Goal: Task Accomplishment & Management: Use online tool/utility

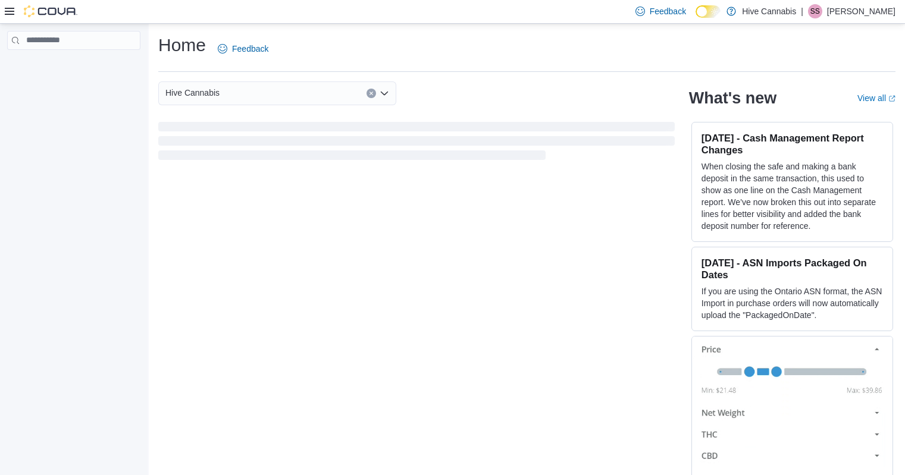
scroll to position [1, 0]
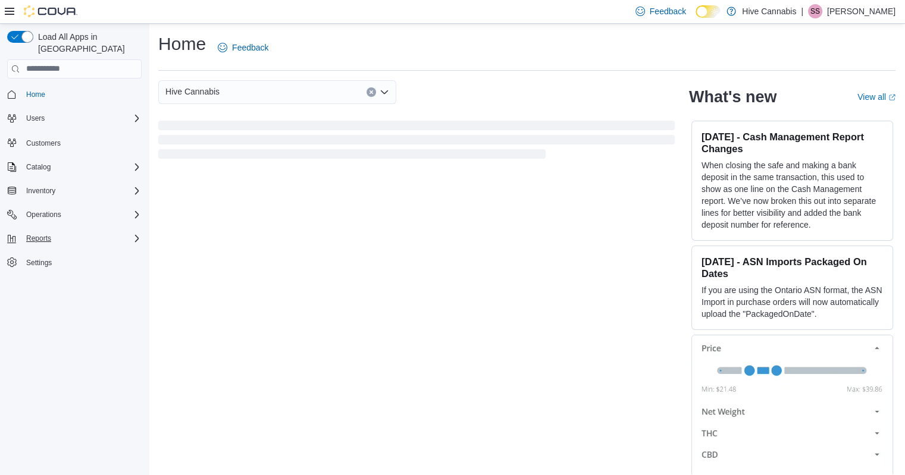
click at [62, 231] on div "Reports" at bounding box center [81, 238] width 120 height 14
click at [43, 281] on span "Reports" at bounding box center [33, 288] width 25 height 14
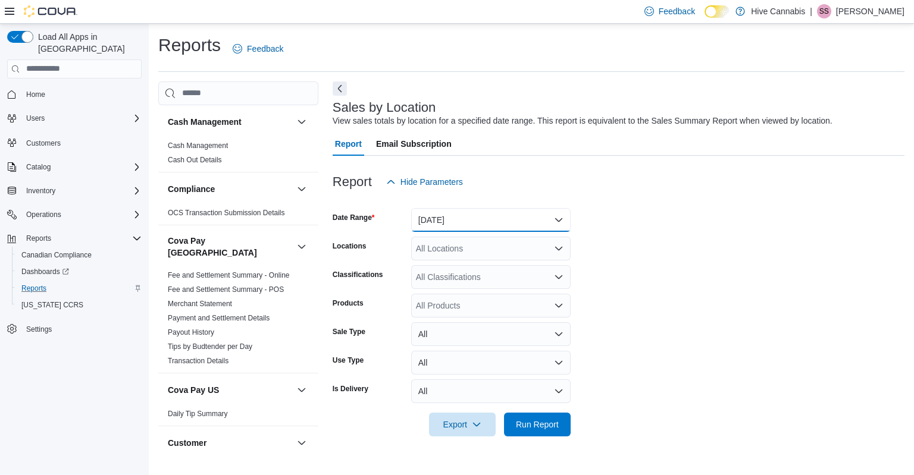
click at [478, 218] on button "Yesterday" at bounding box center [490, 220] width 159 height 24
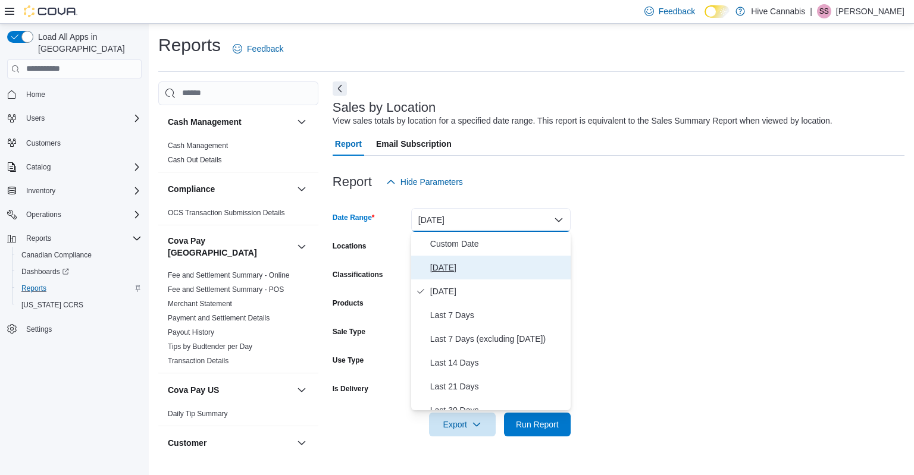
click at [453, 264] on span "Today" at bounding box center [498, 268] width 136 height 14
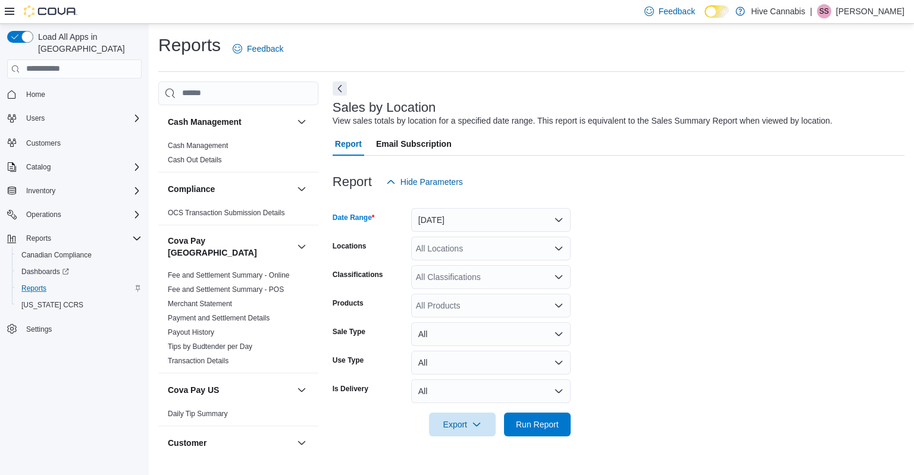
click at [705, 182] on div "Report Hide Parameters" at bounding box center [619, 182] width 572 height 24
click at [531, 421] on span "Run Report" at bounding box center [537, 424] width 43 height 12
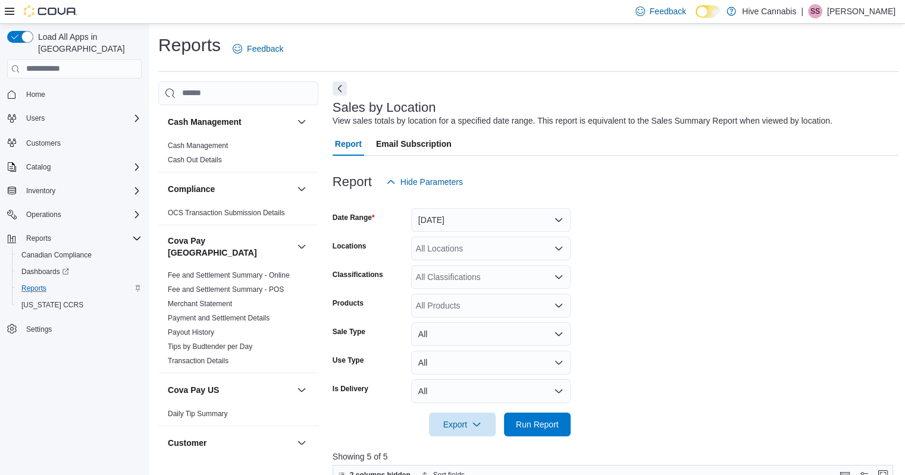
click at [350, 89] on div "Sales by Location View sales totals by location for a specified date range. Thi…" at bounding box center [616, 464] width 567 height 764
click at [337, 89] on button "Next" at bounding box center [340, 89] width 14 height 14
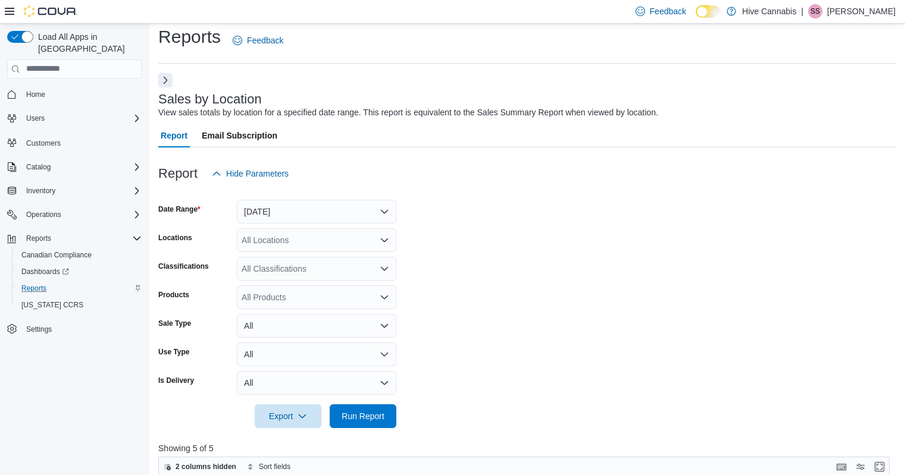
scroll to position [4, 0]
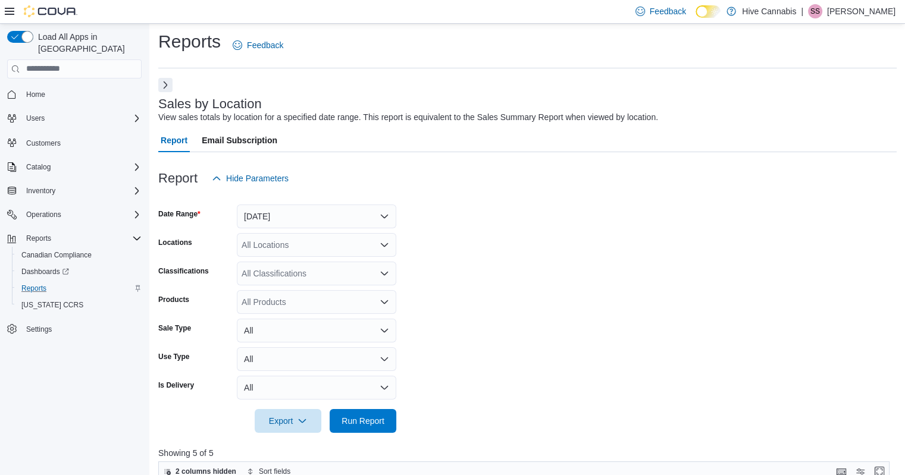
click at [169, 92] on div at bounding box center [527, 94] width 738 height 5
click at [167, 89] on button "Next" at bounding box center [165, 84] width 14 height 14
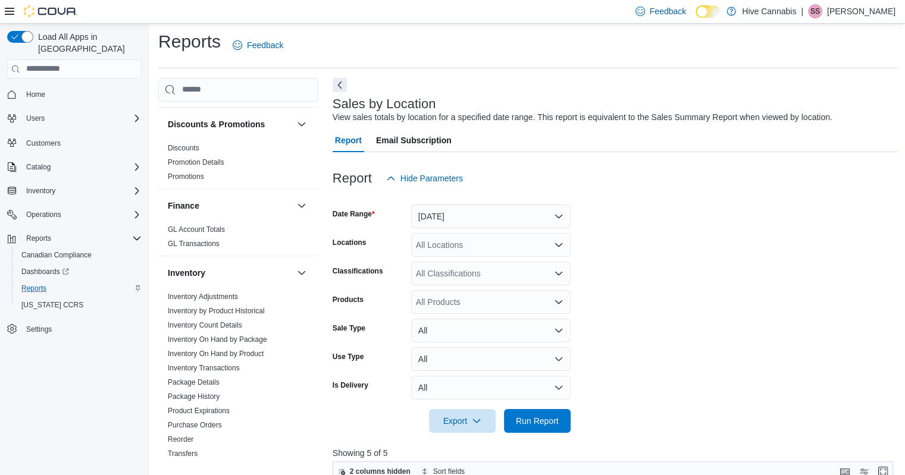
scroll to position [447, 0]
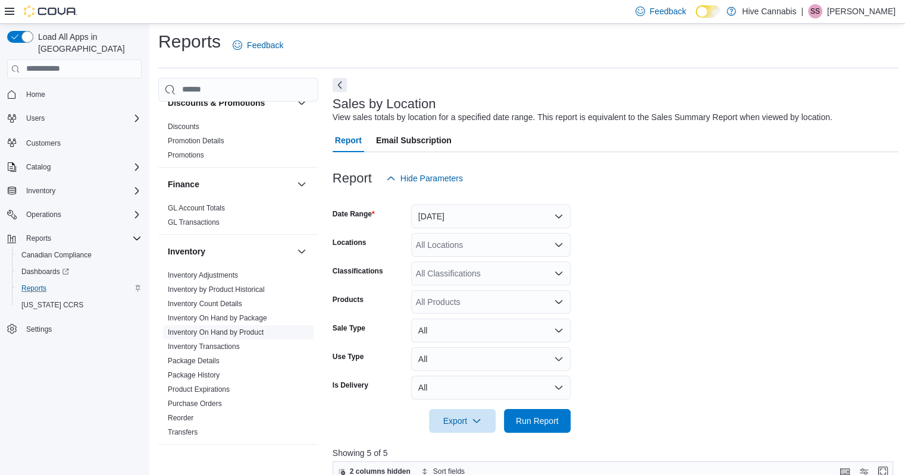
click at [209, 328] on link "Inventory On Hand by Product" at bounding box center [216, 332] width 96 height 8
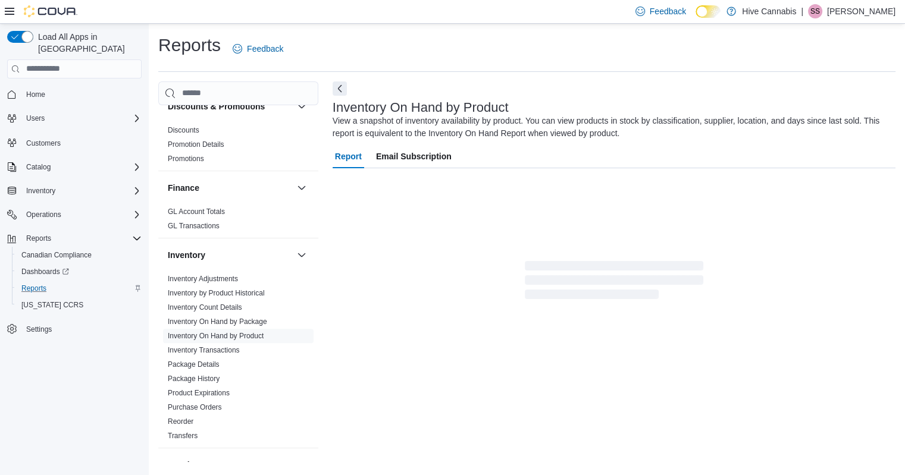
scroll to position [5, 0]
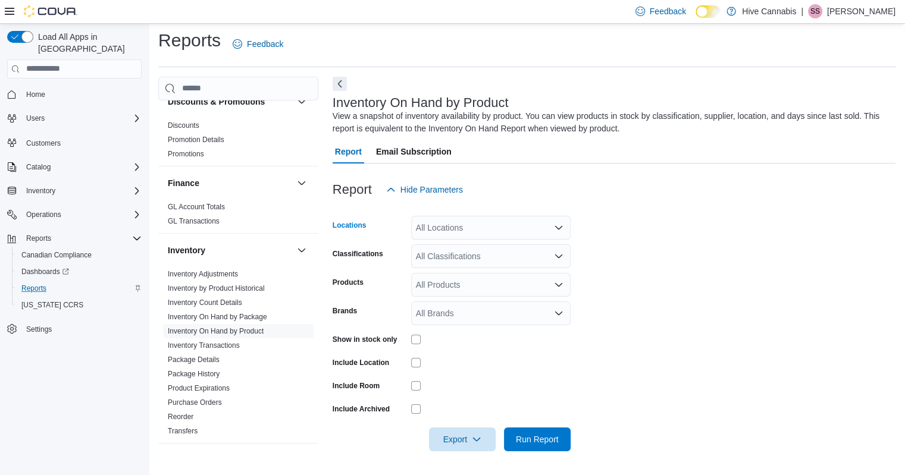
click at [507, 228] on div "All Locations" at bounding box center [490, 228] width 159 height 24
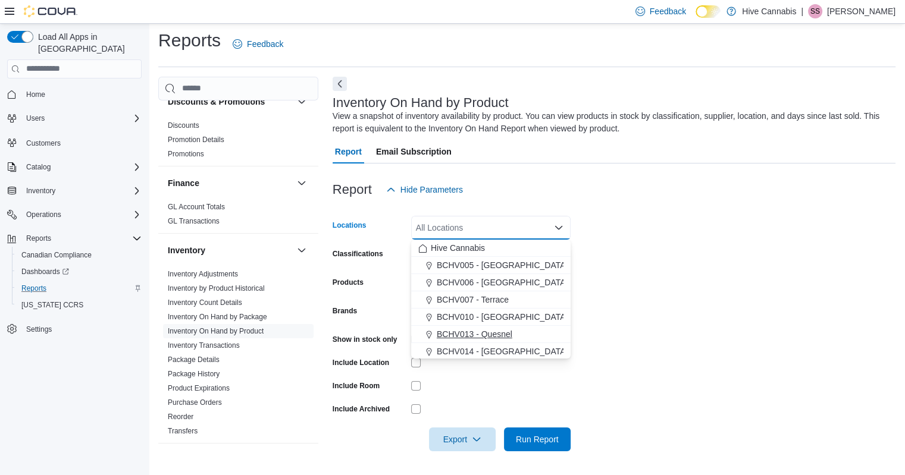
click at [500, 332] on span "BCHV013 - Quesnel" at bounding box center [475, 334] width 76 height 12
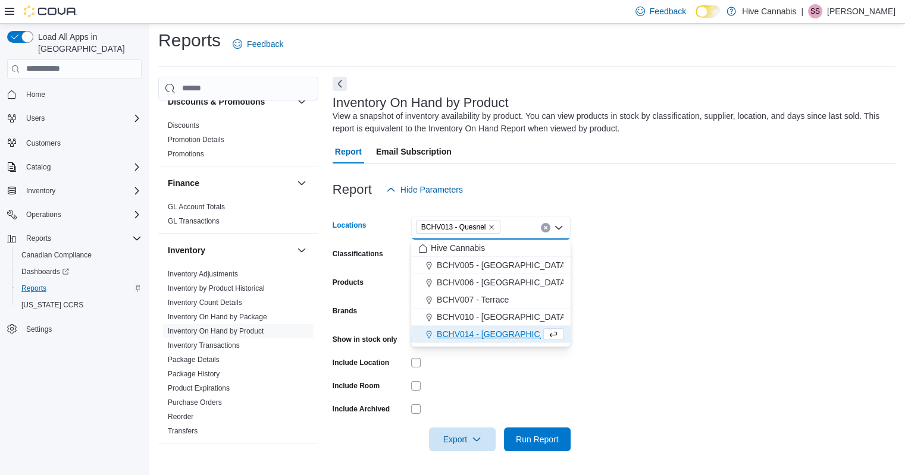
click at [621, 247] on form "Locations BCHV013 - Quesnel Combo box. Selected. BCHV013 - Quesnel. Press Backs…" at bounding box center [614, 327] width 563 height 250
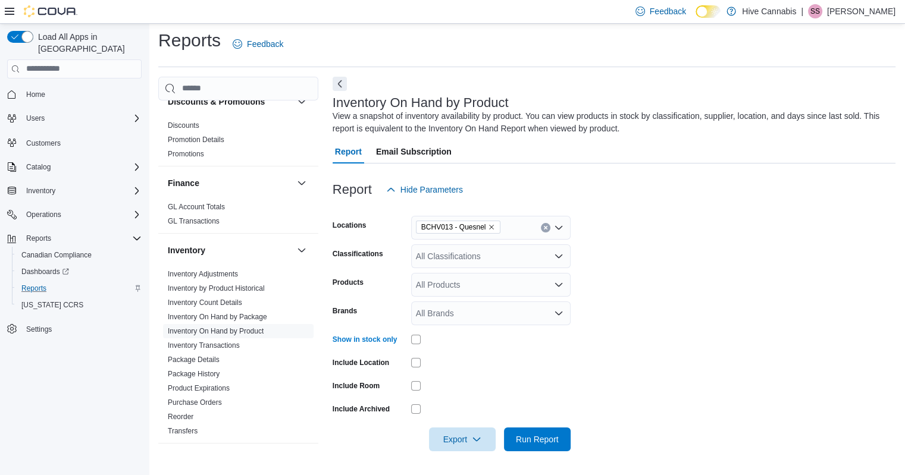
click at [457, 284] on div "All Products" at bounding box center [490, 285] width 159 height 24
click at [466, 253] on div "All Classifications" at bounding box center [490, 257] width 159 height 24
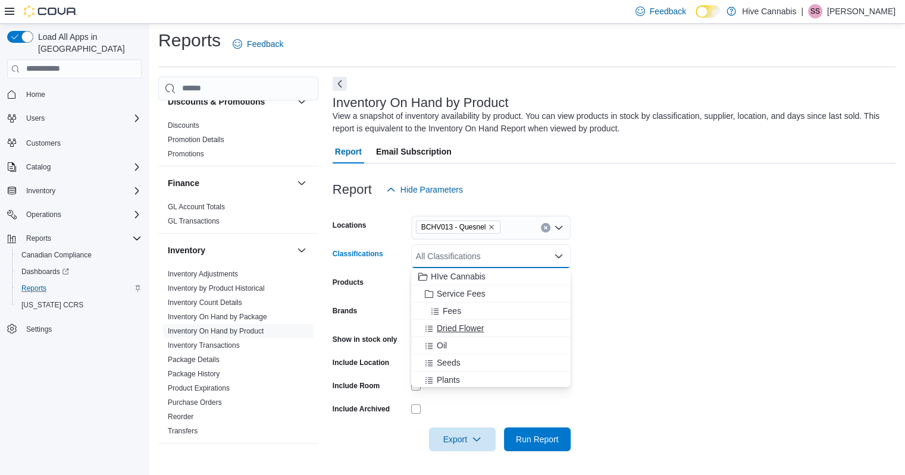
click at [458, 327] on span "Dried Flower" at bounding box center [460, 329] width 47 height 12
click at [452, 330] on div "Oil" at bounding box center [479, 329] width 123 height 12
click at [455, 327] on span "Seeds" at bounding box center [449, 329] width 24 height 12
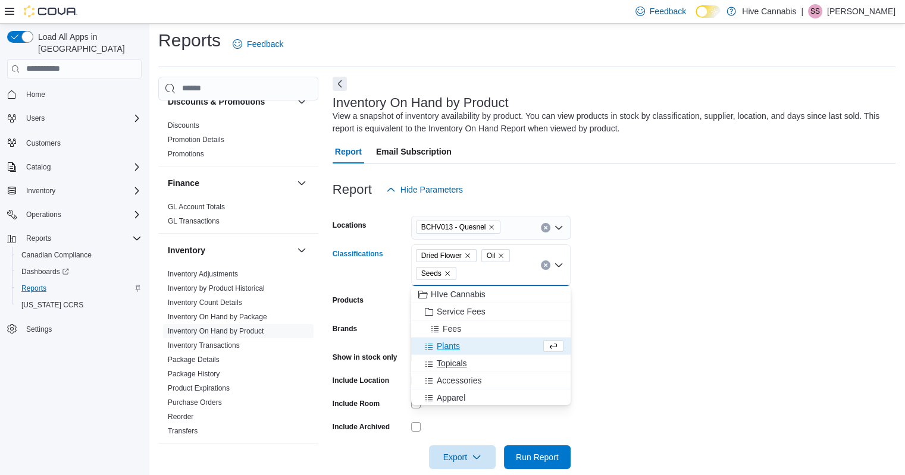
click at [457, 361] on span "Topicals" at bounding box center [452, 364] width 30 height 12
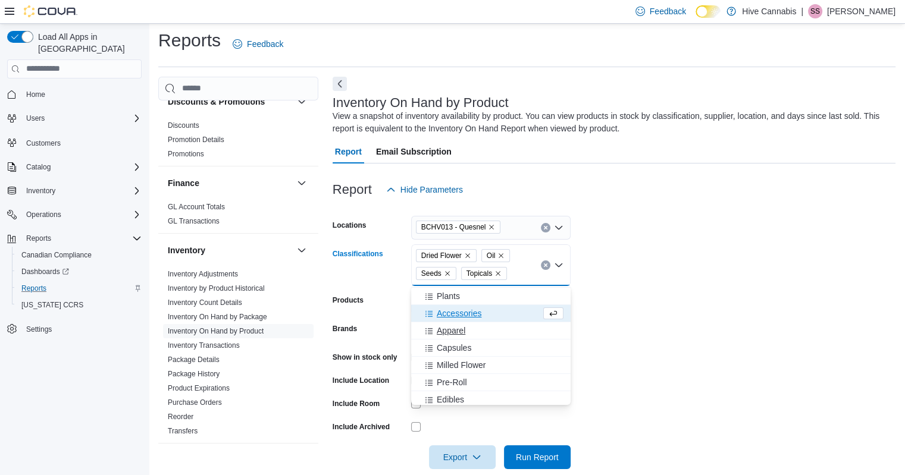
scroll to position [51, 0]
click at [456, 347] on span "Capsules" at bounding box center [454, 347] width 35 height 12
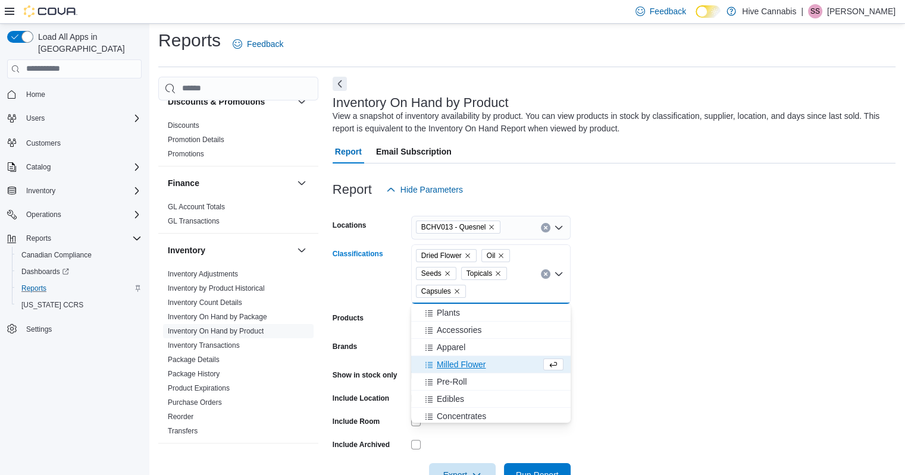
click at [459, 367] on span "Milled Flower" at bounding box center [461, 365] width 49 height 12
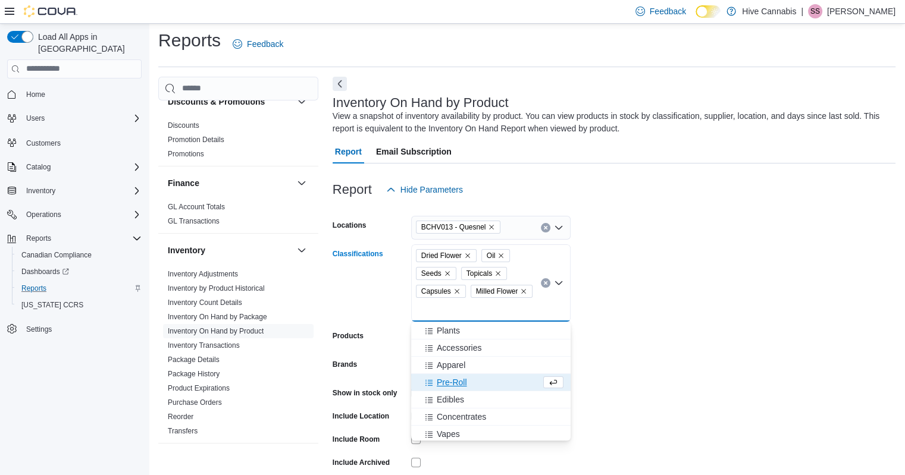
click at [459, 384] on span "Pre-Roll" at bounding box center [452, 383] width 30 height 12
click at [459, 384] on span "Edibles" at bounding box center [450, 383] width 27 height 12
click at [459, 384] on span "Concentrates" at bounding box center [461, 383] width 49 height 12
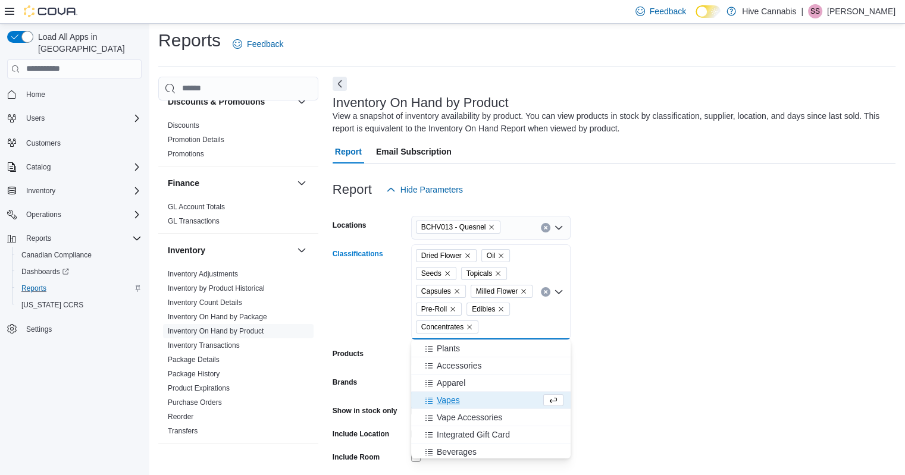
click at [455, 398] on span "Vapes" at bounding box center [448, 401] width 23 height 12
click at [450, 435] on span "Beverages" at bounding box center [457, 435] width 40 height 12
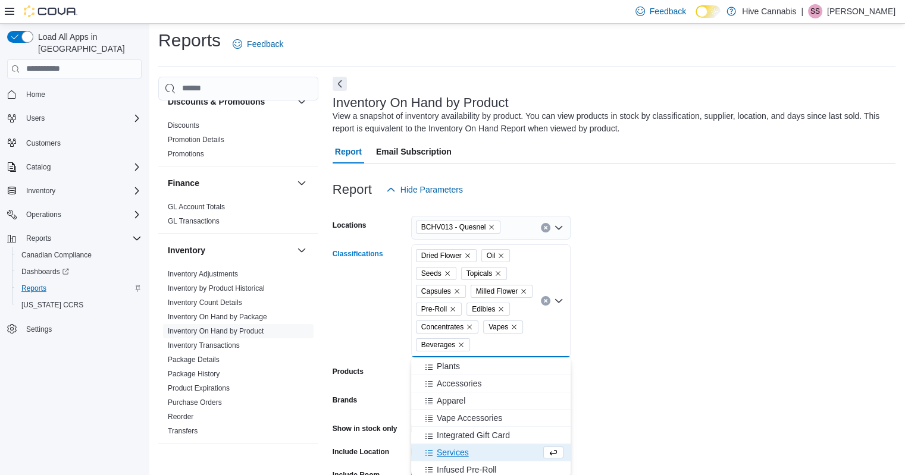
click at [676, 283] on form "Locations BCHV013 - Quesnel Classifications Dried Flower Oil Seeds Topicals Cap…" at bounding box center [614, 371] width 563 height 339
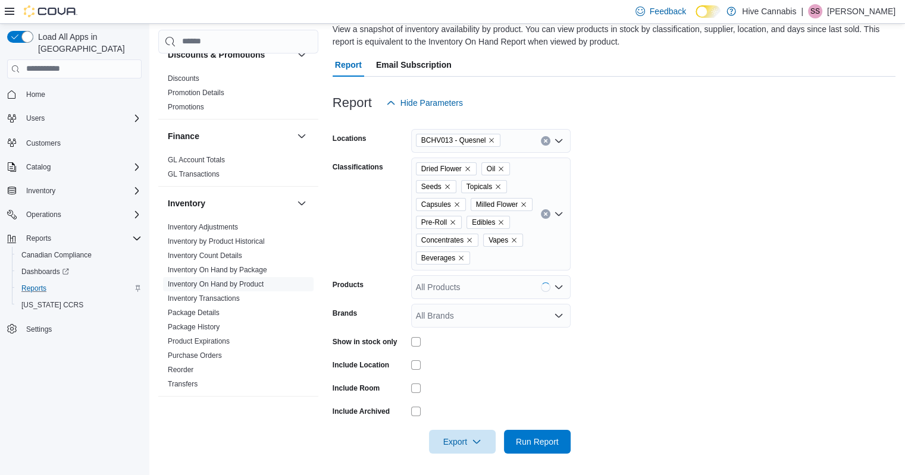
scroll to position [93, 0]
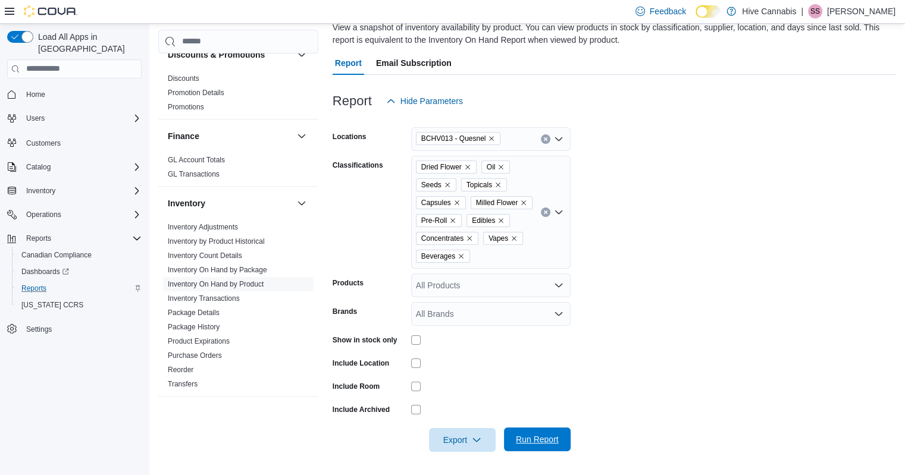
click at [533, 431] on span "Run Report" at bounding box center [537, 440] width 52 height 24
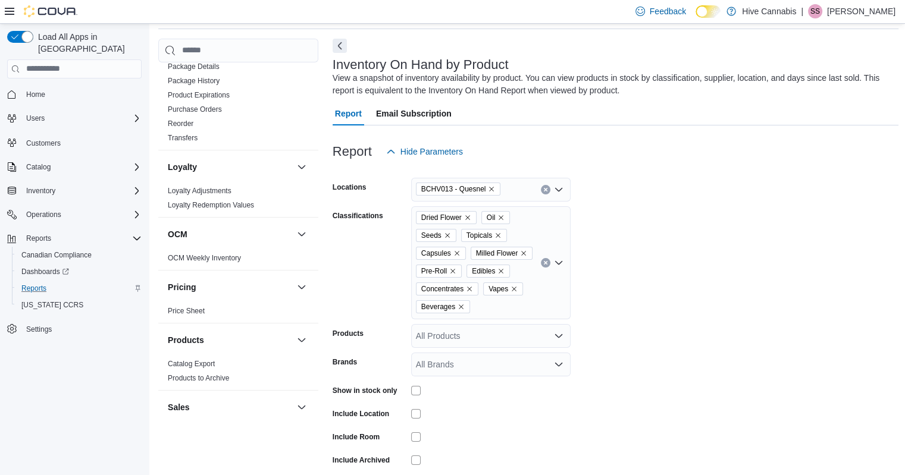
scroll to position [800, 0]
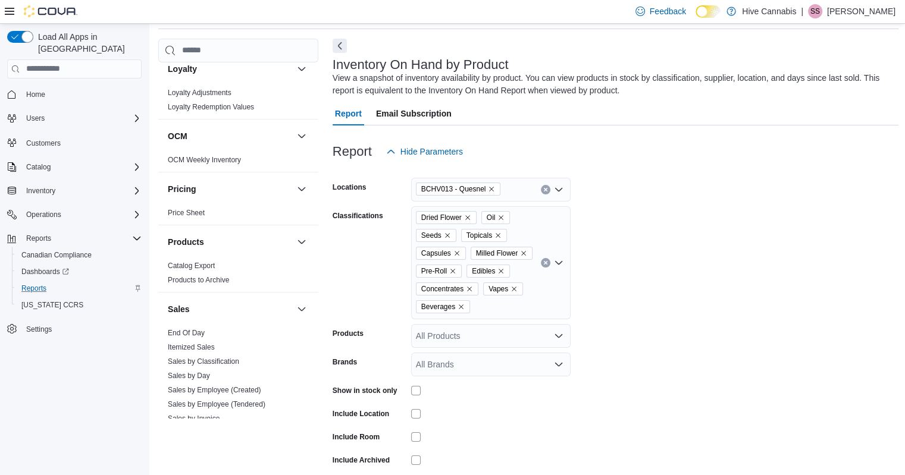
click at [306, 343] on div "End Of Day Itemized Sales Sales by Classification Sales by Day Sales by Employe…" at bounding box center [238, 428] width 160 height 205
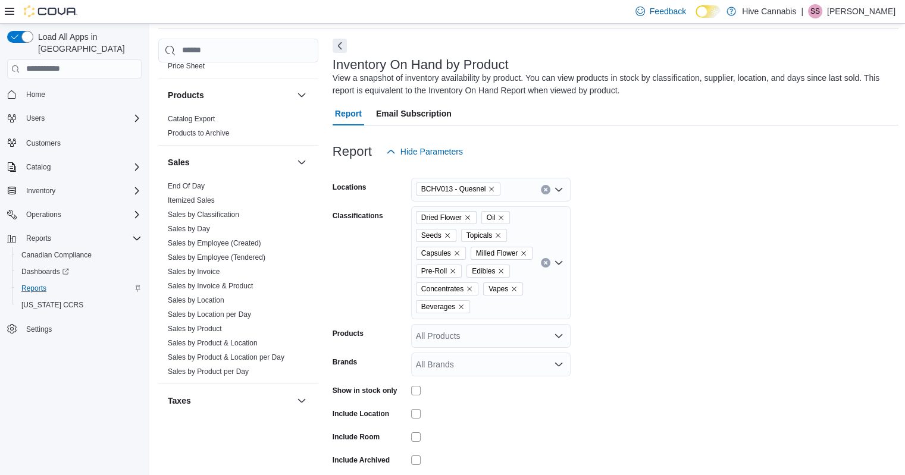
scroll to position [953, 0]
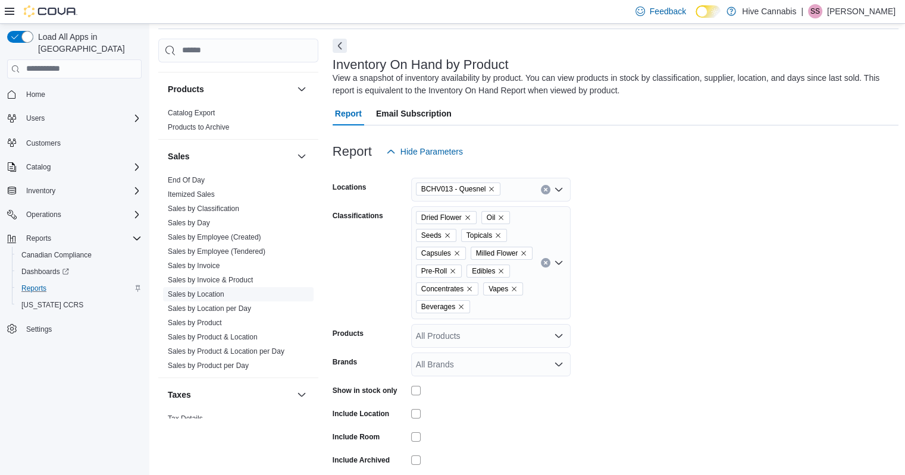
click at [202, 290] on link "Sales by Location" at bounding box center [196, 294] width 57 height 8
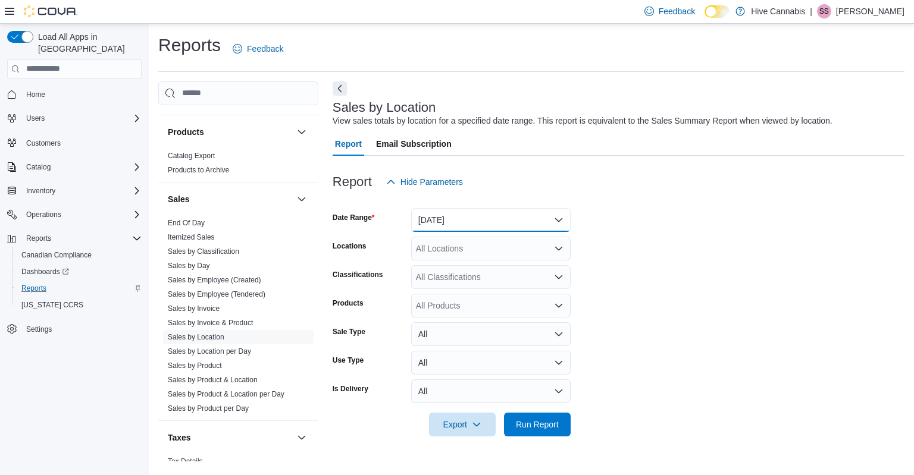
click at [448, 227] on button "Yesterday" at bounding box center [490, 220] width 159 height 24
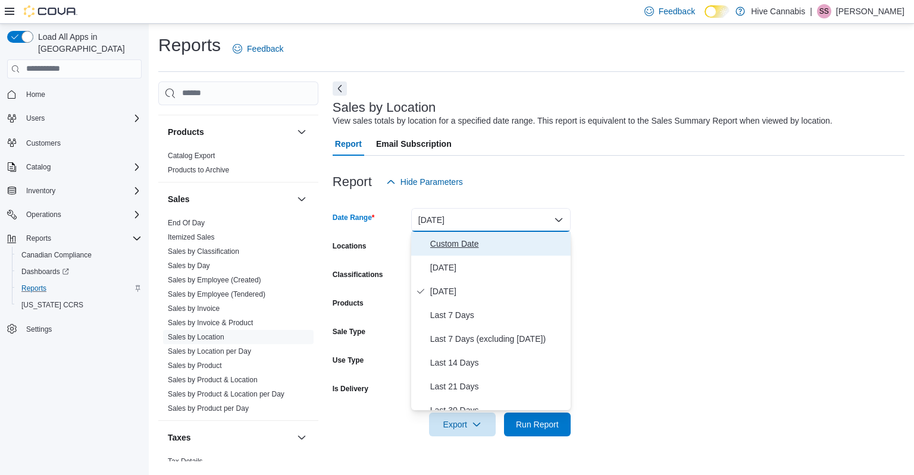
click at [449, 249] on span "Custom Date" at bounding box center [498, 244] width 136 height 14
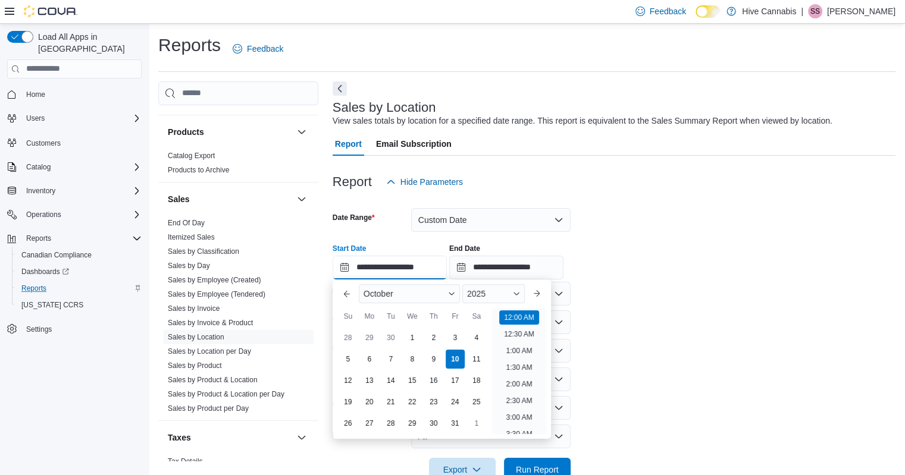
click at [388, 267] on input "**********" at bounding box center [390, 268] width 114 height 24
click at [348, 335] on div "28" at bounding box center [347, 337] width 21 height 21
type input "**********"
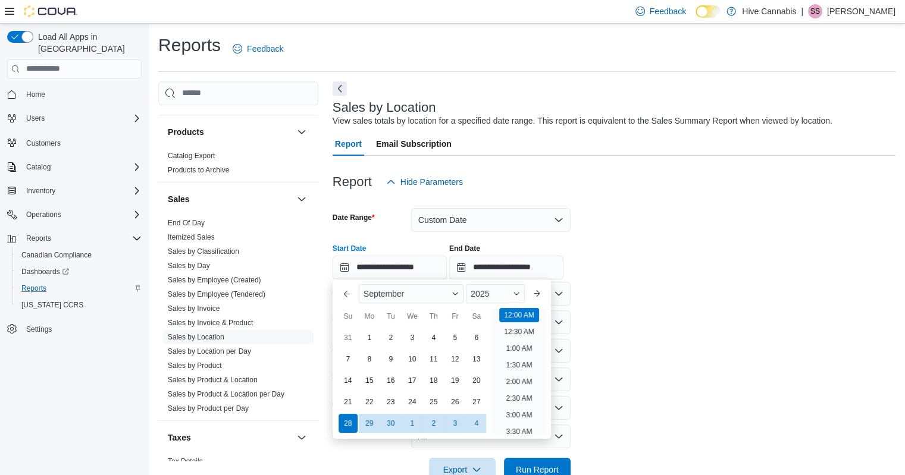
click at [588, 223] on form "**********" at bounding box center [614, 338] width 563 height 288
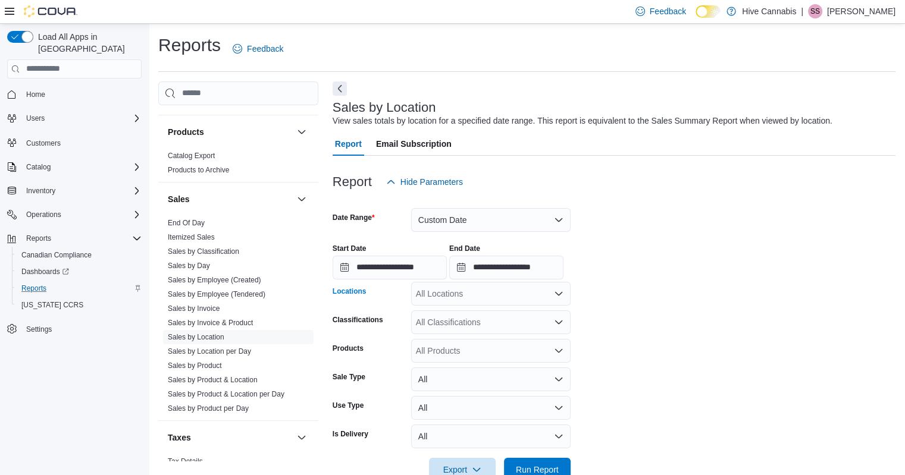
click at [477, 299] on div "All Locations" at bounding box center [490, 294] width 159 height 24
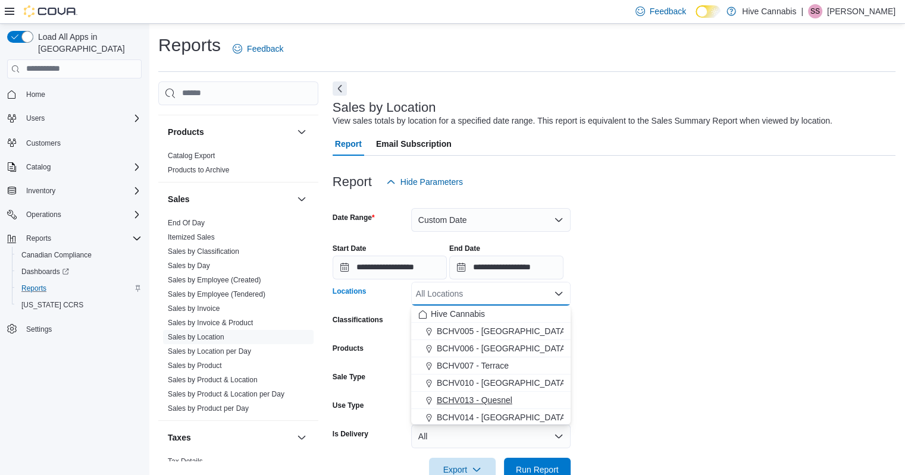
click at [496, 398] on span "BCHV013 - Quesnel" at bounding box center [475, 401] width 76 height 12
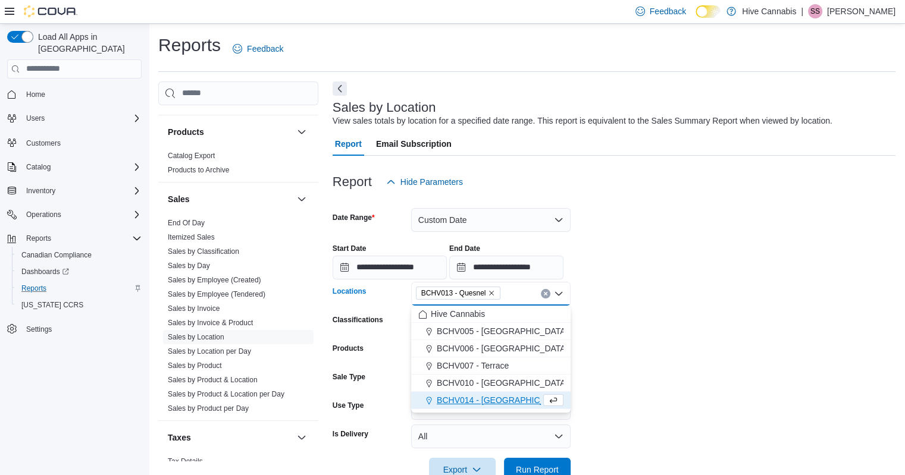
click at [641, 347] on form "**********" at bounding box center [614, 338] width 563 height 288
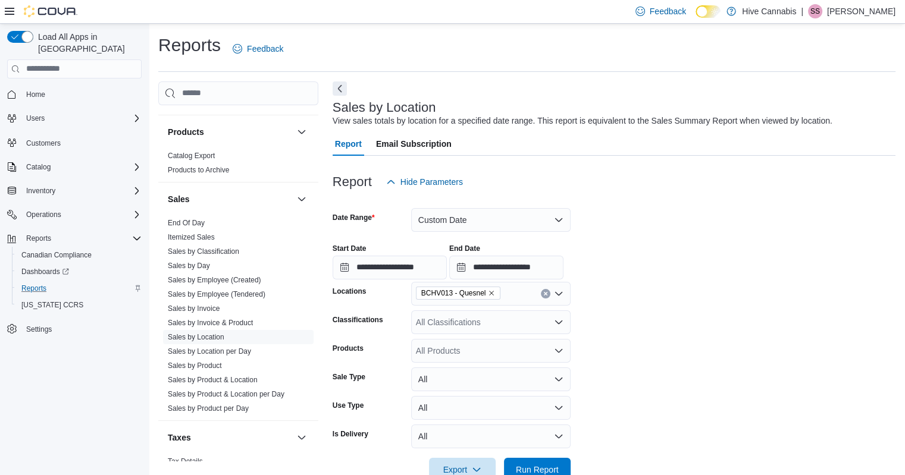
scroll to position [30, 0]
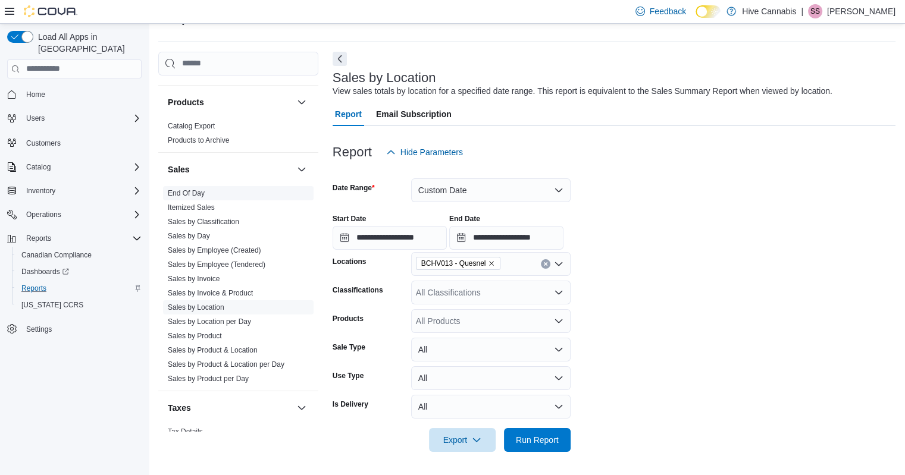
click at [224, 218] on link "Sales by Classification" at bounding box center [203, 222] width 71 height 8
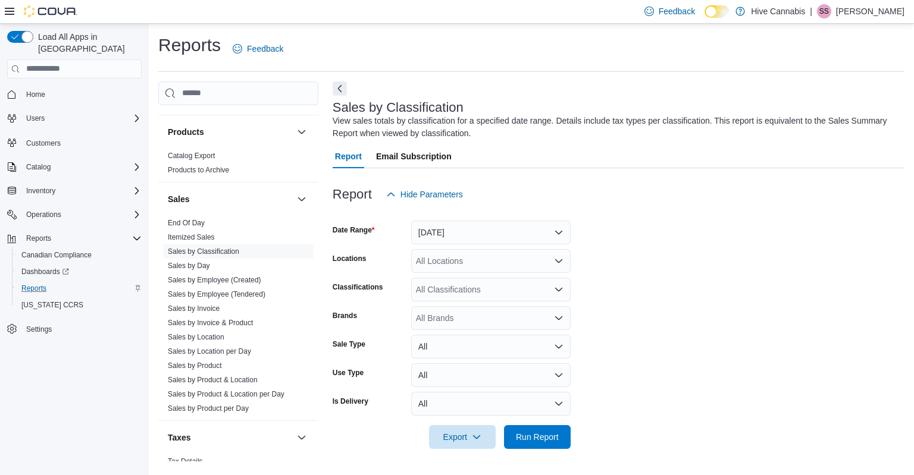
click at [468, 250] on div "All Locations" at bounding box center [490, 261] width 159 height 24
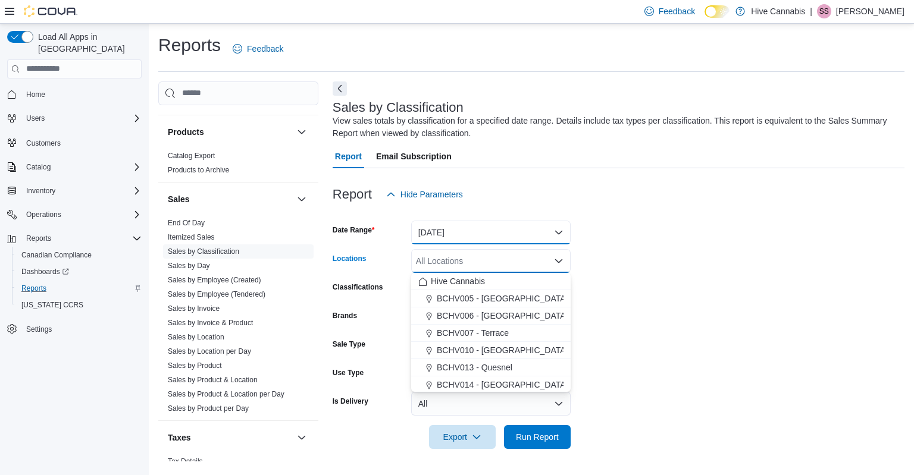
click at [462, 233] on button "Yesterday" at bounding box center [490, 233] width 159 height 24
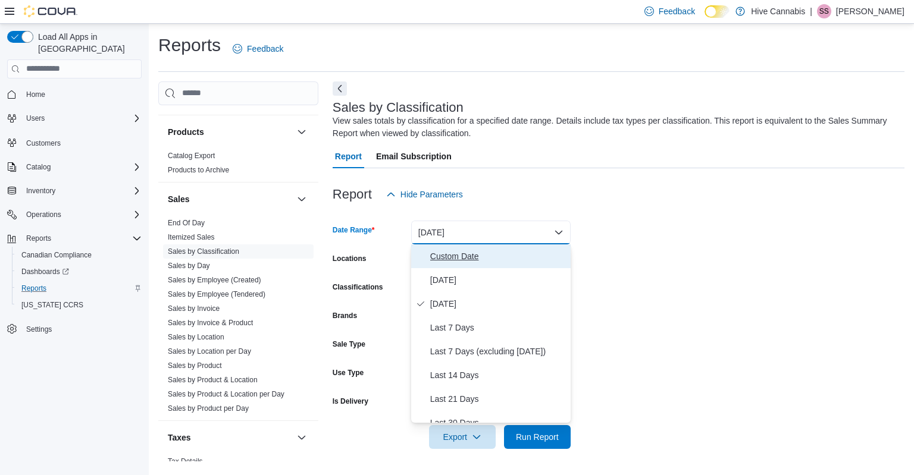
click at [461, 262] on span "Custom Date" at bounding box center [498, 256] width 136 height 14
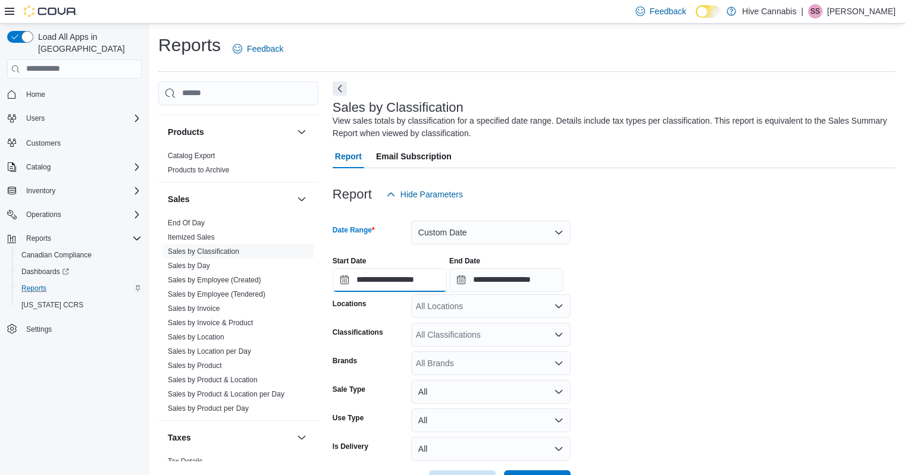
click at [400, 285] on input "**********" at bounding box center [390, 280] width 114 height 24
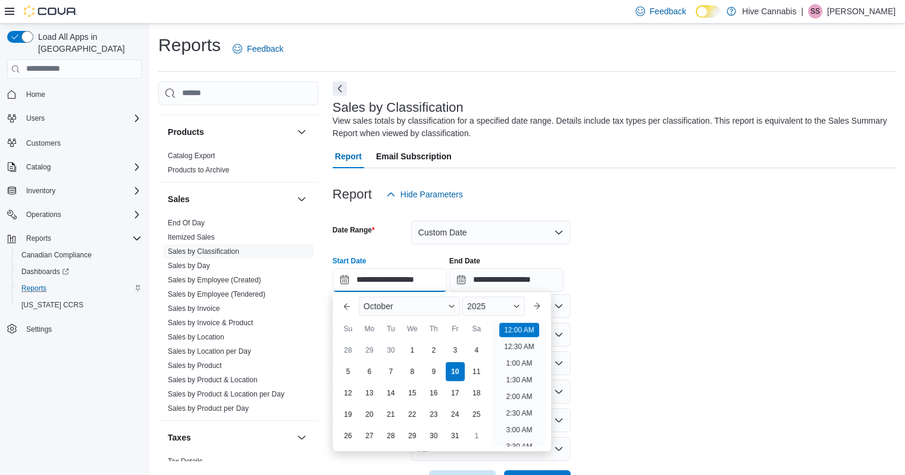
scroll to position [37, 0]
click at [343, 349] on div "28" at bounding box center [347, 350] width 21 height 21
type input "**********"
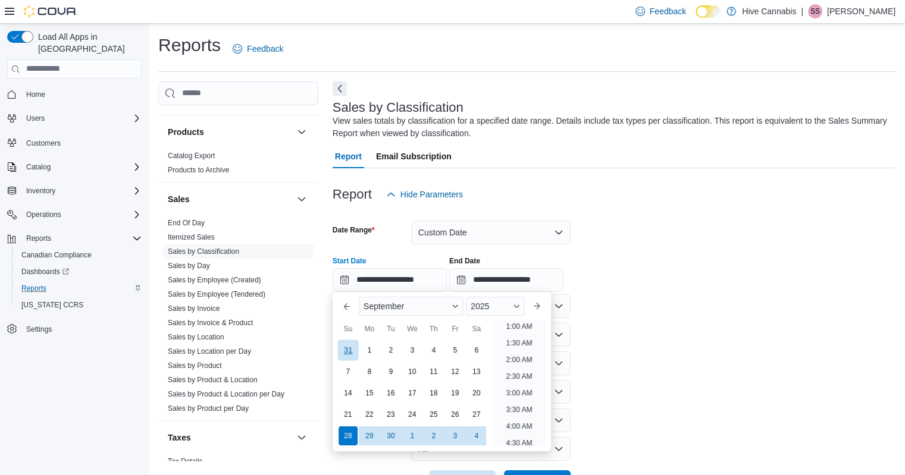
scroll to position [2, 0]
click at [655, 278] on div "**********" at bounding box center [614, 269] width 563 height 45
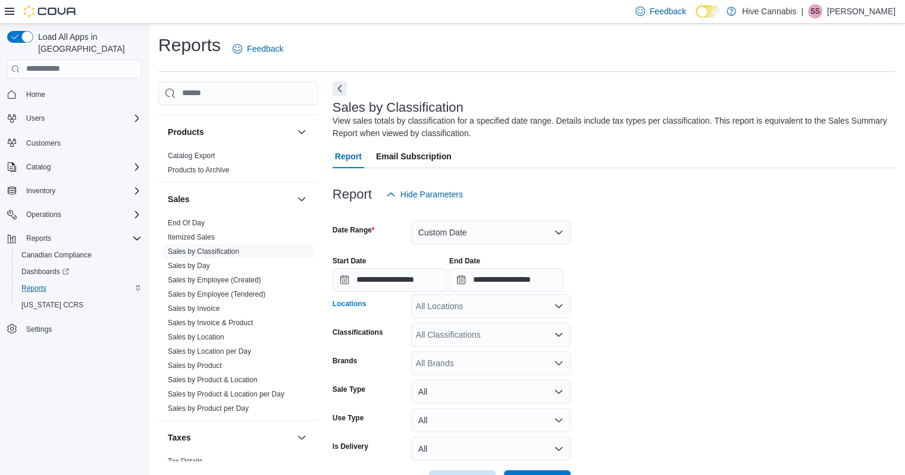
click at [529, 308] on div "All Locations" at bounding box center [490, 307] width 159 height 24
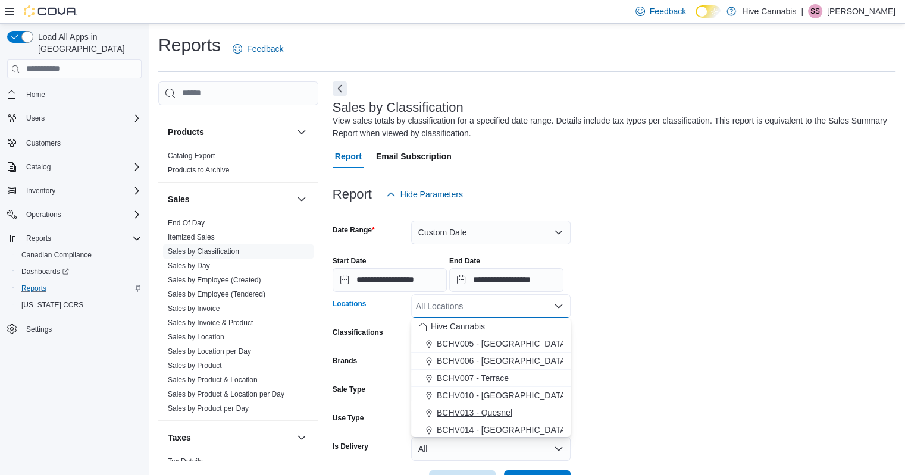
click at [509, 414] on span "BCHV013 - Quesnel" at bounding box center [475, 413] width 76 height 12
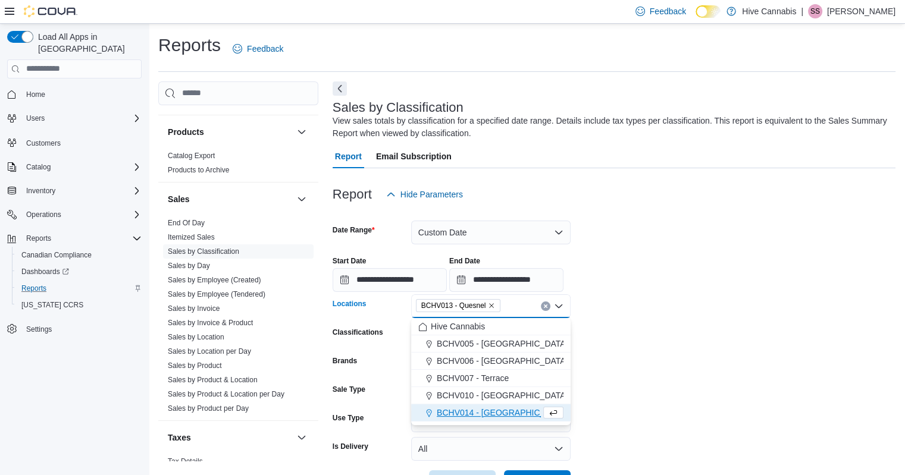
click at [664, 393] on form "**********" at bounding box center [614, 350] width 563 height 288
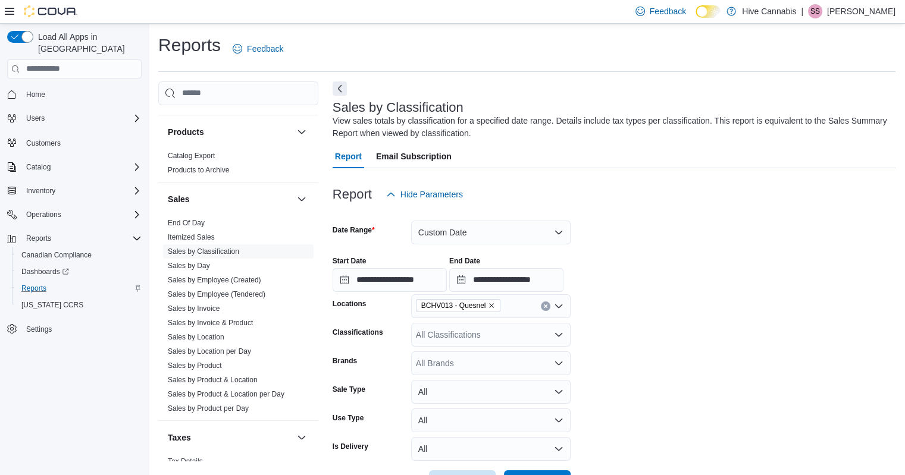
scroll to position [43, 0]
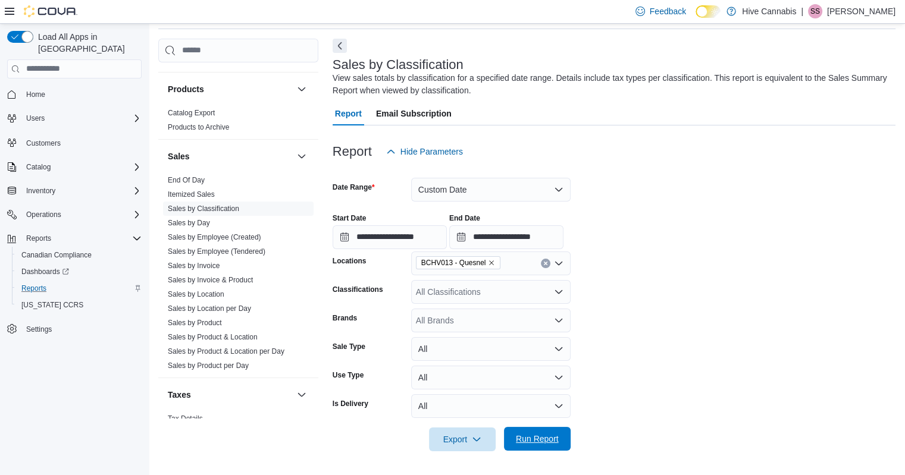
click at [530, 443] on span "Run Report" at bounding box center [537, 439] width 43 height 12
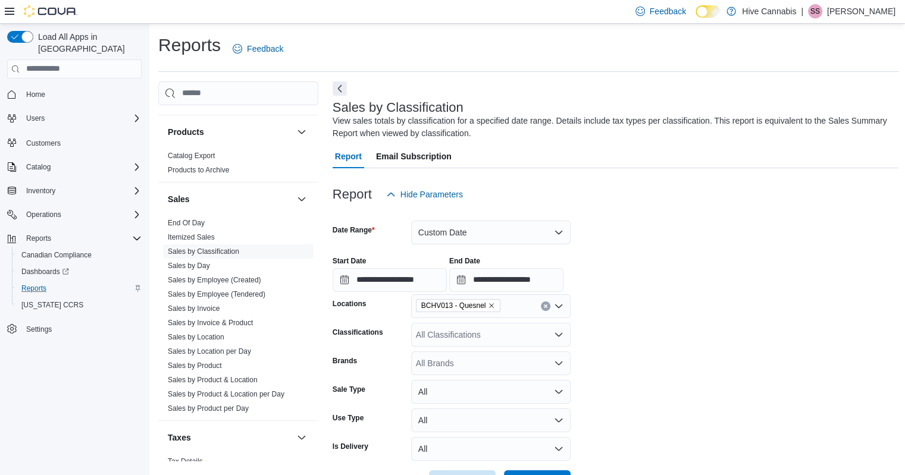
click at [336, 42] on div "Reports Feedback" at bounding box center [528, 48] width 740 height 31
click at [847, 15] on p "[PERSON_NAME]" at bounding box center [861, 11] width 68 height 14
click at [822, 114] on span "Sign Out" at bounding box center [819, 115] width 32 height 12
